Goal: Task Accomplishment & Management: Manage account settings

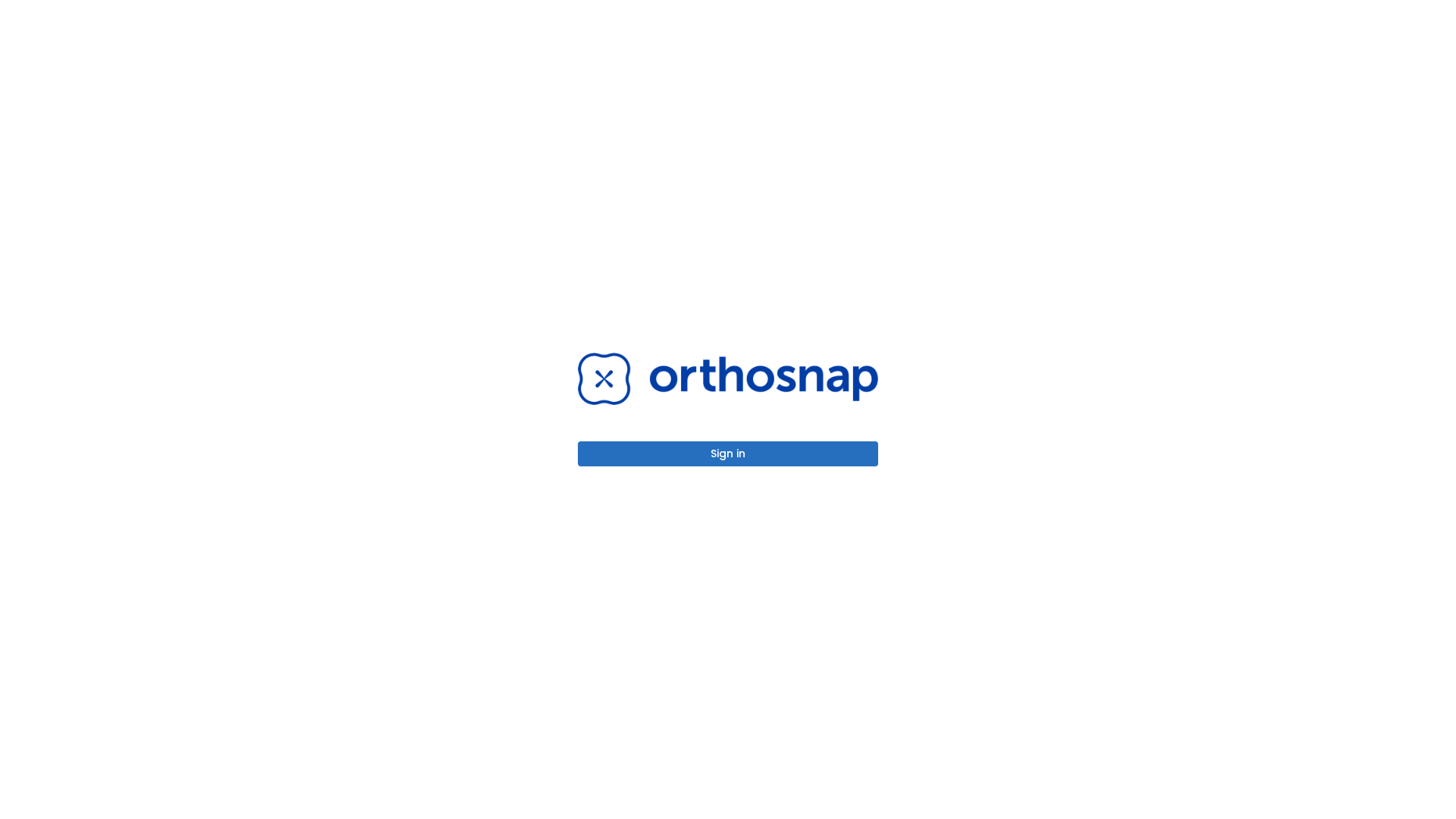
click at [728, 454] on button "Sign in" at bounding box center [728, 454] width 301 height 25
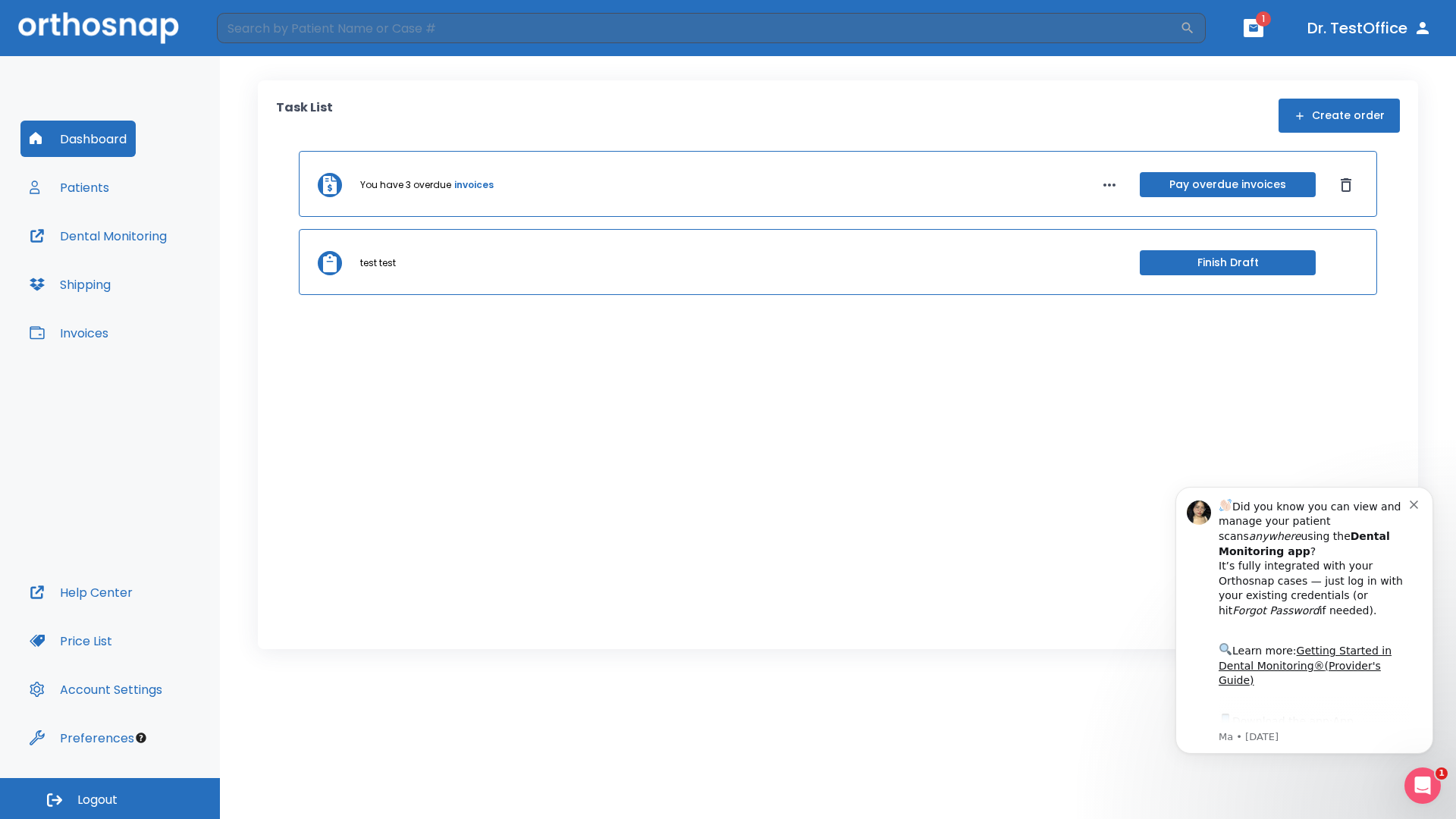
click at [110, 798] on span "Logout" at bounding box center [98, 800] width 40 height 17
